Goal: Information Seeking & Learning: Learn about a topic

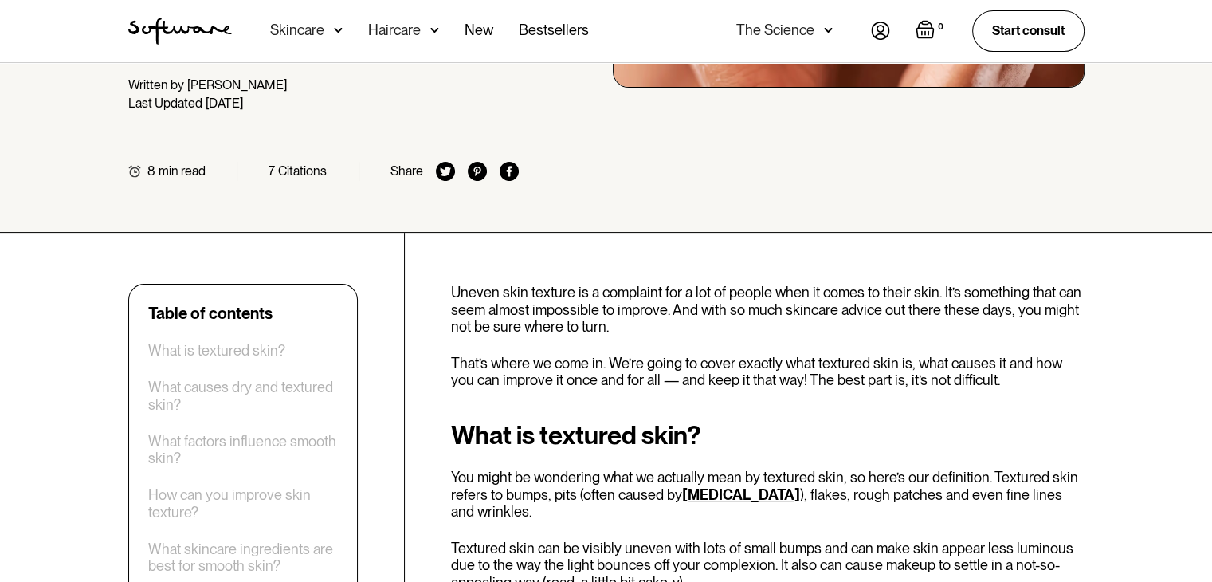
scroll to position [413, 0]
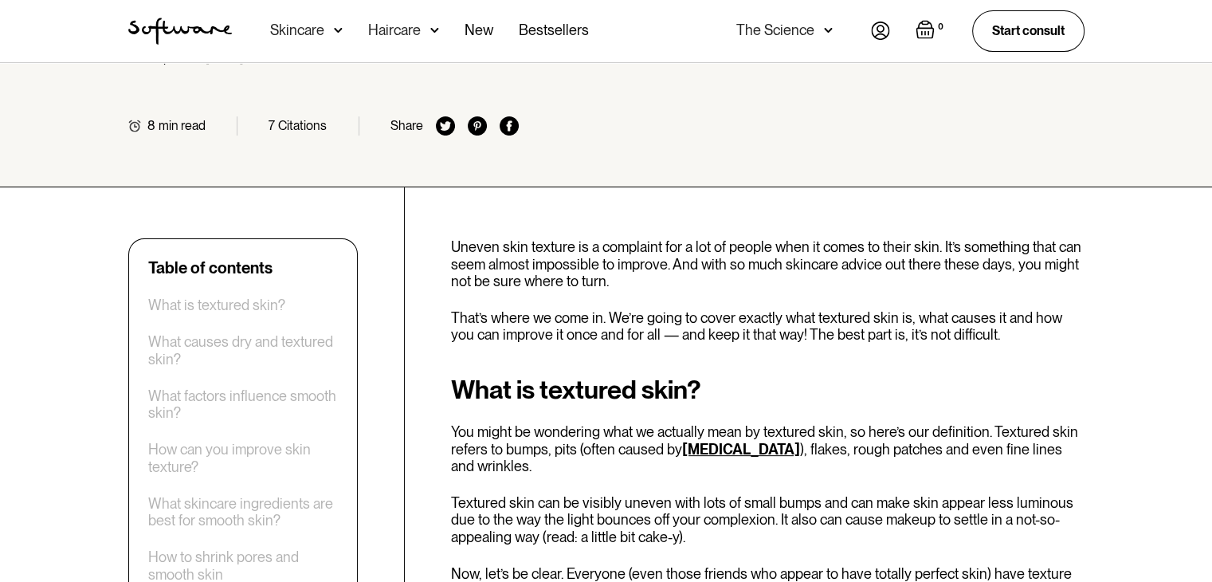
click at [825, 423] on p "You might be wondering what we actually mean by textured skin, so here’s our de…" at bounding box center [767, 449] width 633 height 52
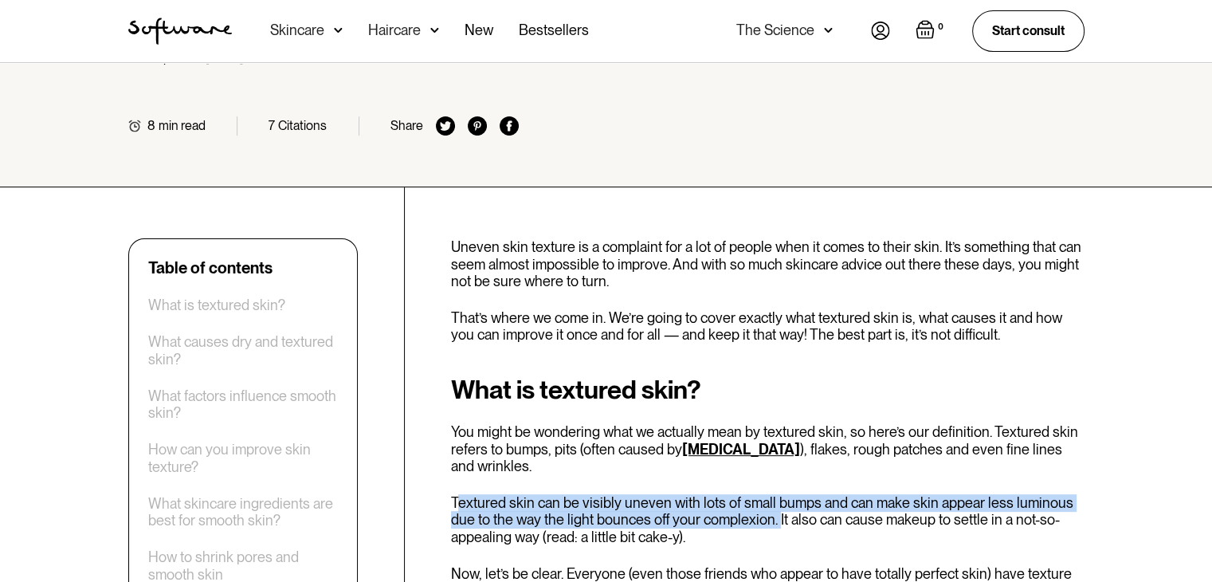
drag, startPoint x: 455, startPoint y: 460, endPoint x: 773, endPoint y: 483, distance: 318.7
click at [773, 494] on p "Textured skin can be visibly uneven with lots of small bumps and can make skin …" at bounding box center [767, 520] width 633 height 52
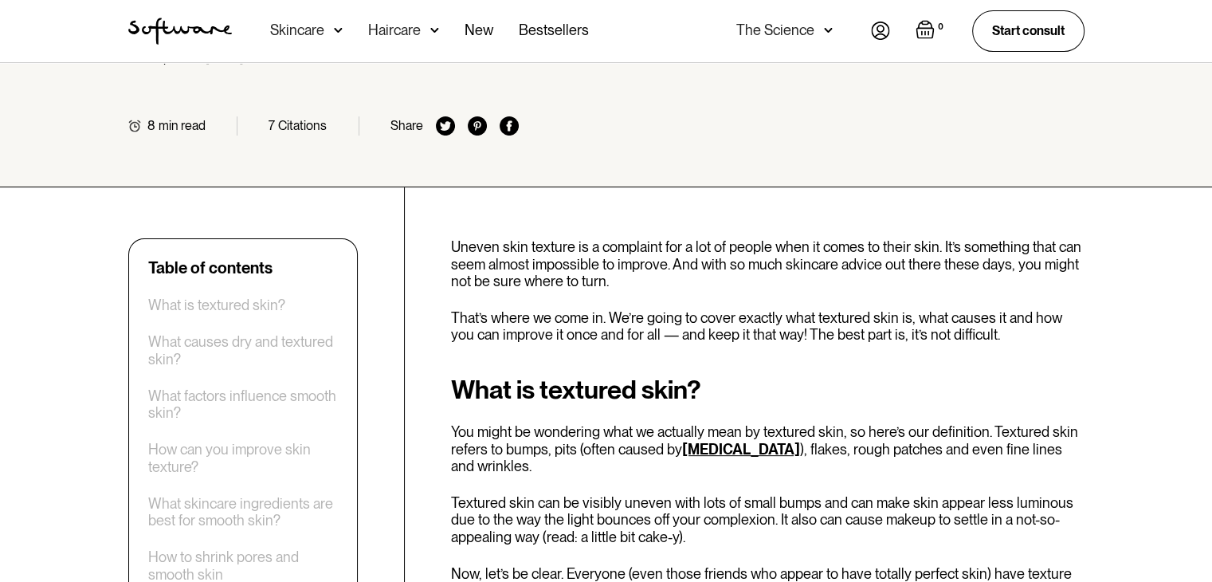
click at [805, 494] on p "Textured skin can be visibly uneven with lots of small bumps and can make skin …" at bounding box center [767, 520] width 633 height 52
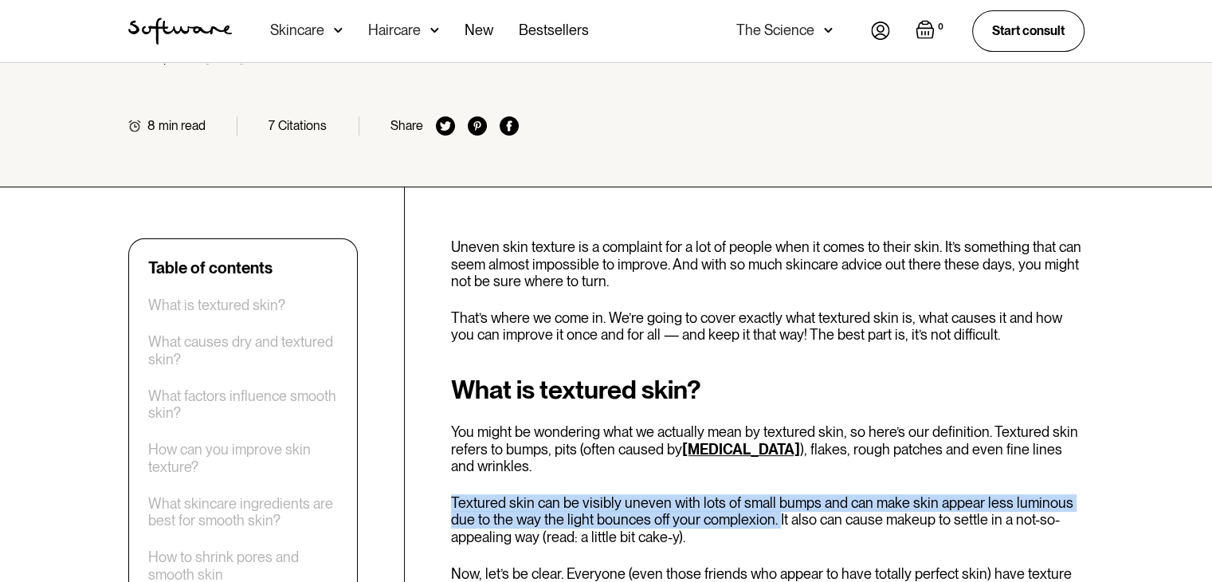
drag, startPoint x: 448, startPoint y: 463, endPoint x: 774, endPoint y: 488, distance: 327.6
copy p "Textured skin can be visibly uneven with lots of small bumps and can make skin …"
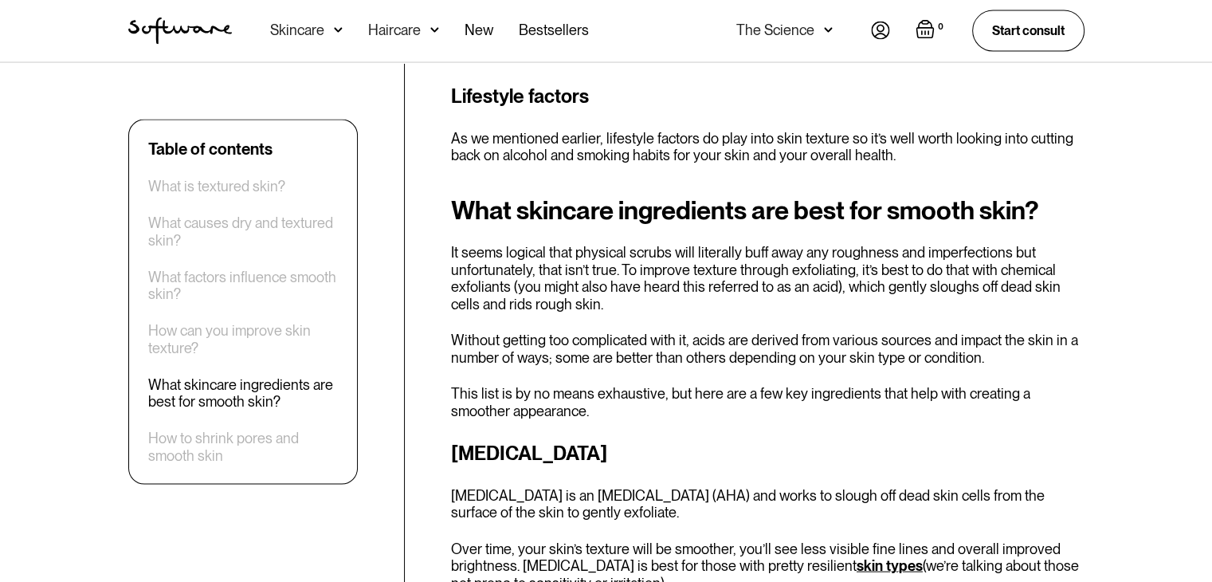
scroll to position [3295, 0]
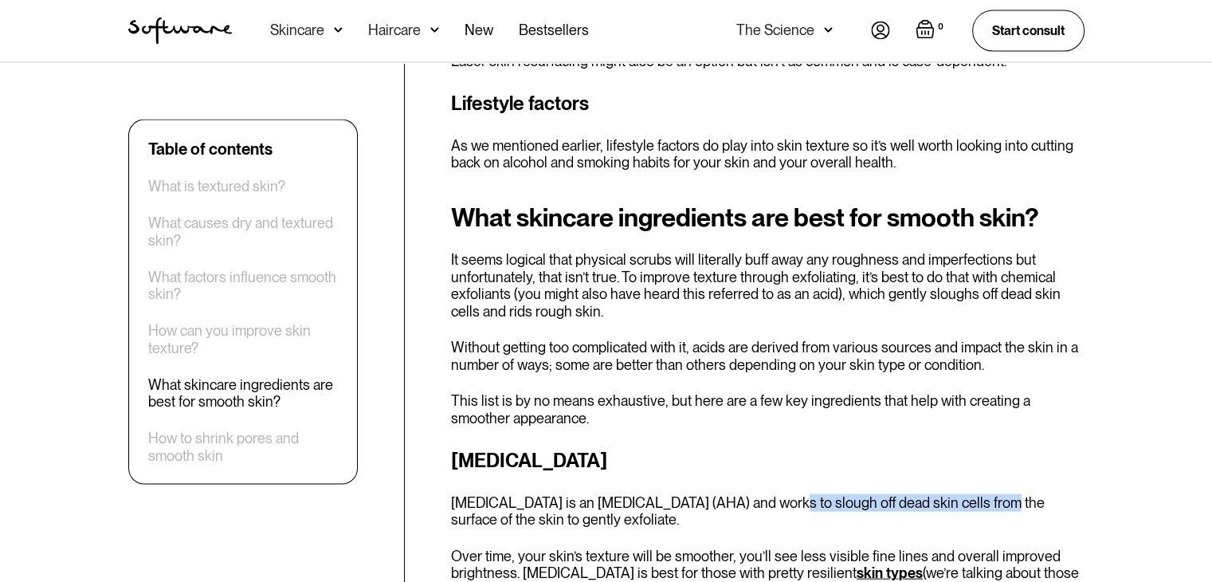
drag, startPoint x: 751, startPoint y: 361, endPoint x: 956, endPoint y: 362, distance: 204.8
click at [956, 494] on p "[MEDICAL_DATA] is an [MEDICAL_DATA] (AHA) and works to slough off dead skin cel…" at bounding box center [767, 511] width 633 height 34
click at [758, 494] on p "[MEDICAL_DATA] is an [MEDICAL_DATA] (AHA) and works to slough off dead skin cel…" at bounding box center [767, 511] width 633 height 34
drag, startPoint x: 746, startPoint y: 361, endPoint x: 950, endPoint y: 366, distance: 204.0
click at [950, 494] on p "[MEDICAL_DATA] is an [MEDICAL_DATA] (AHA) and works to slough off dead skin cel…" at bounding box center [767, 511] width 633 height 34
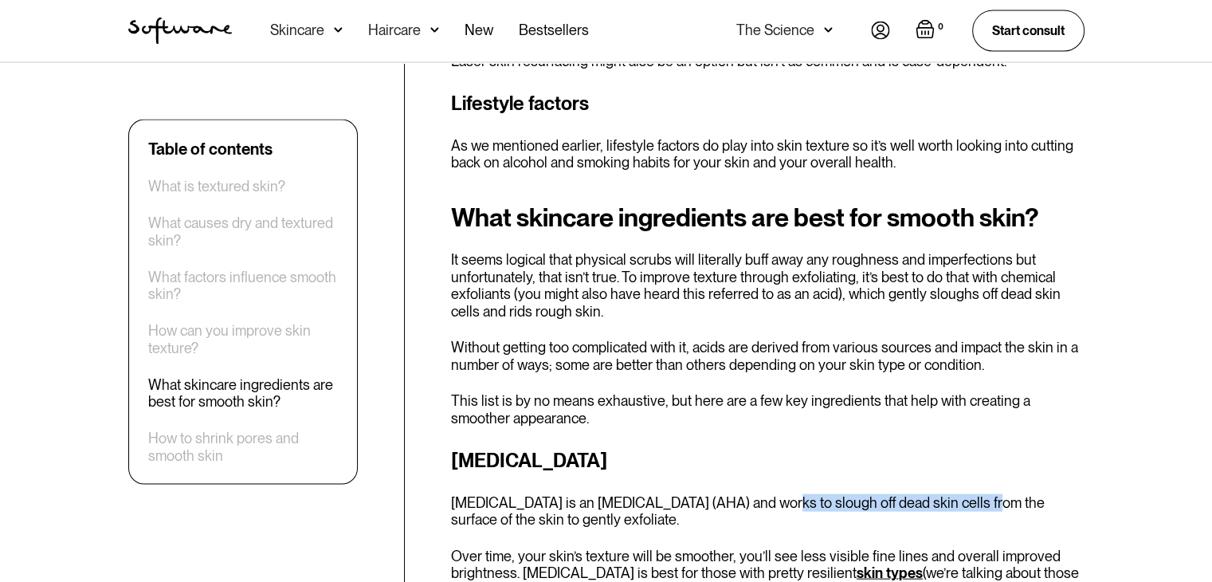
copy p "works to slough off dead skin cells"
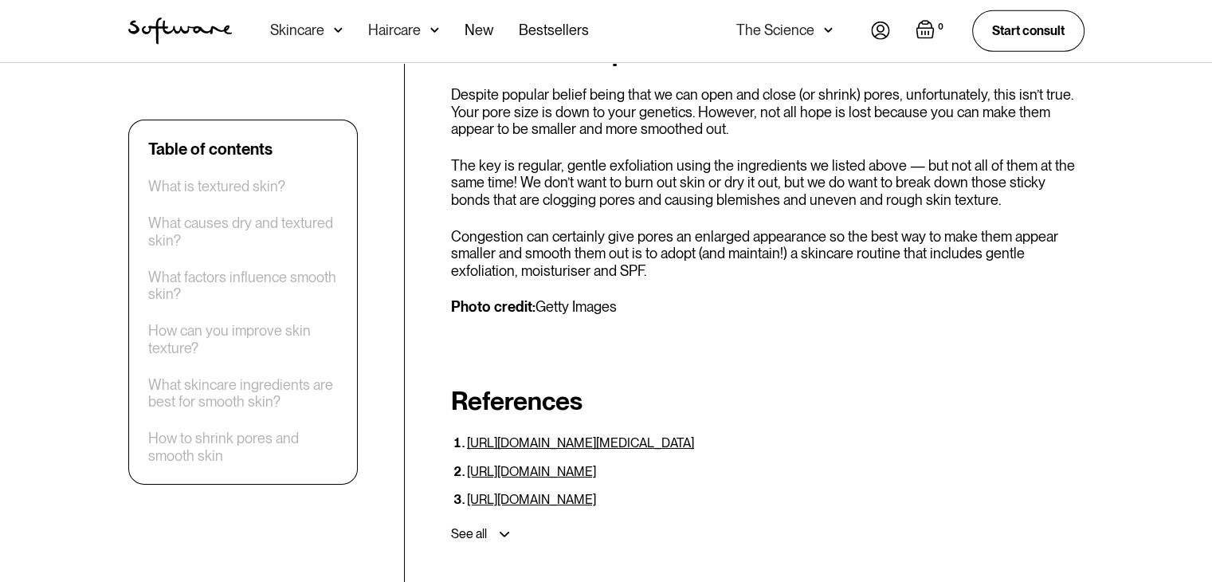
scroll to position [5216, 0]
